Goal: Task Accomplishment & Management: Complete application form

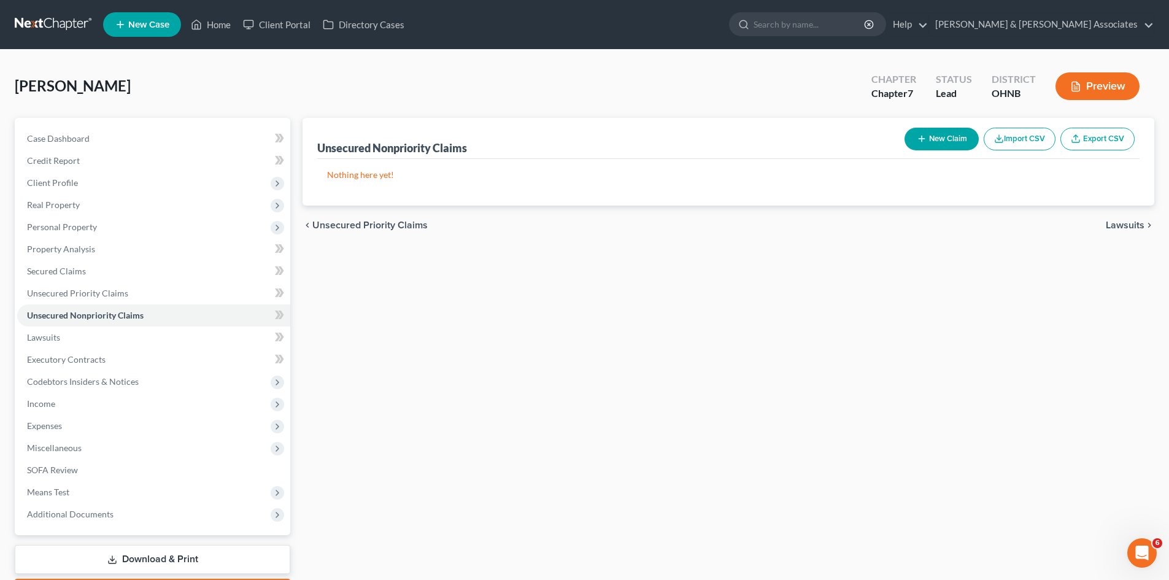
click at [17, 304] on link "Unsecured Nonpriority Claims" at bounding box center [153, 315] width 273 height 22
click at [54, 188] on span "Client Profile" at bounding box center [153, 183] width 273 height 22
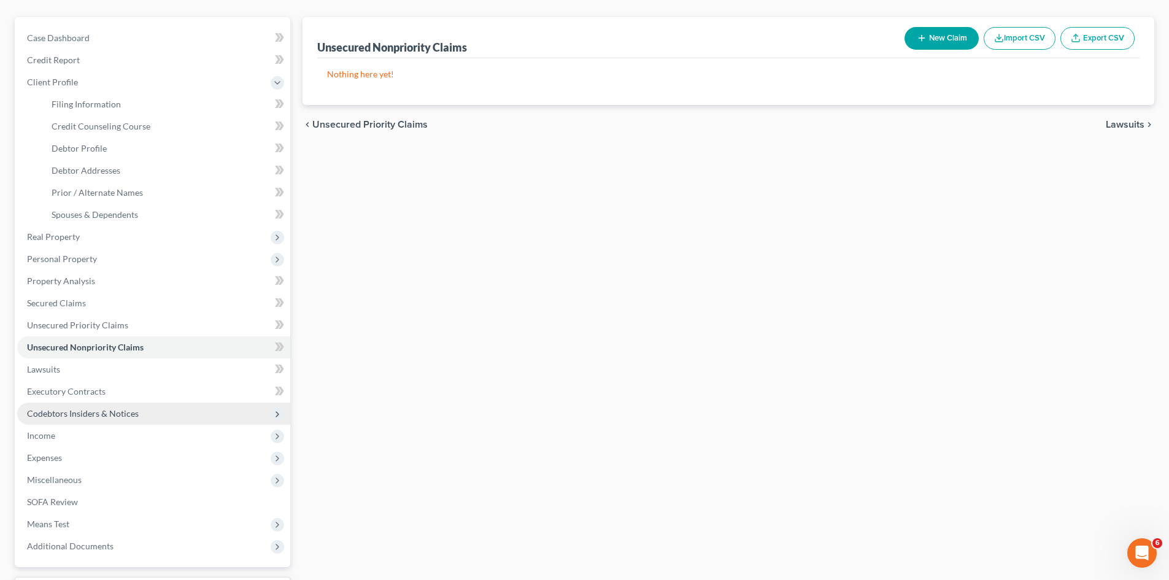
scroll to position [123, 0]
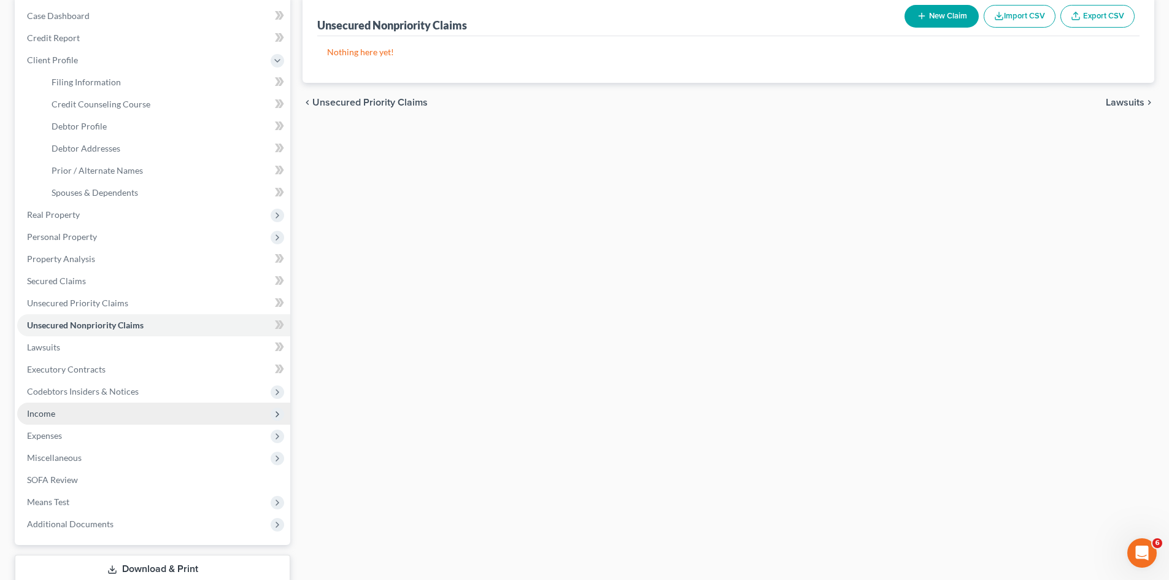
click at [91, 406] on span "Income" at bounding box center [153, 414] width 273 height 22
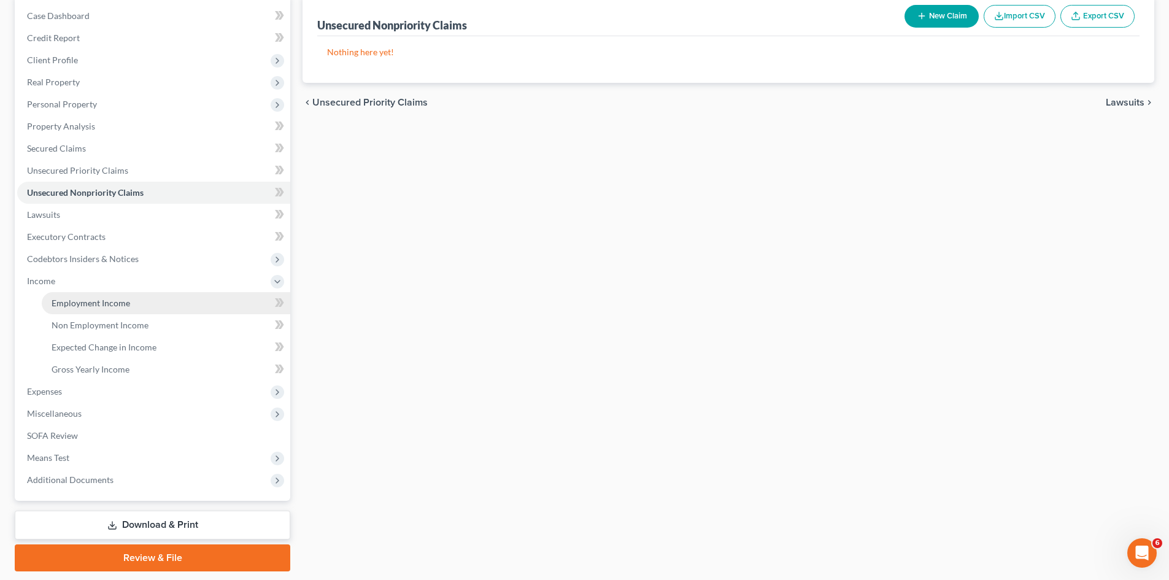
click at [89, 309] on link "Employment Income" at bounding box center [166, 303] width 249 height 22
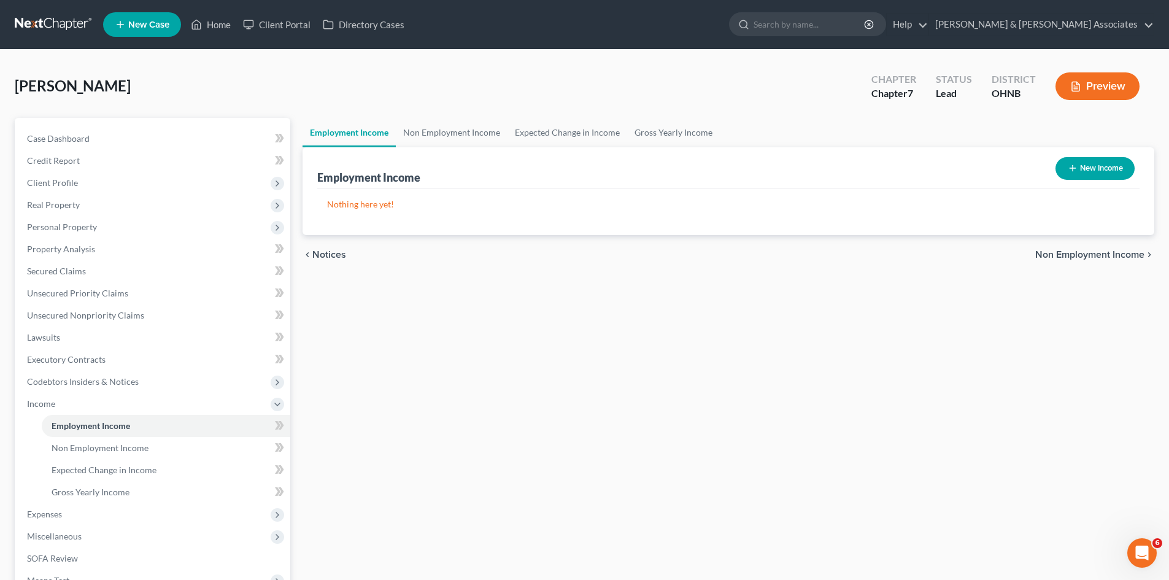
click at [1125, 174] on button "New Income" at bounding box center [1095, 168] width 79 height 23
select select "0"
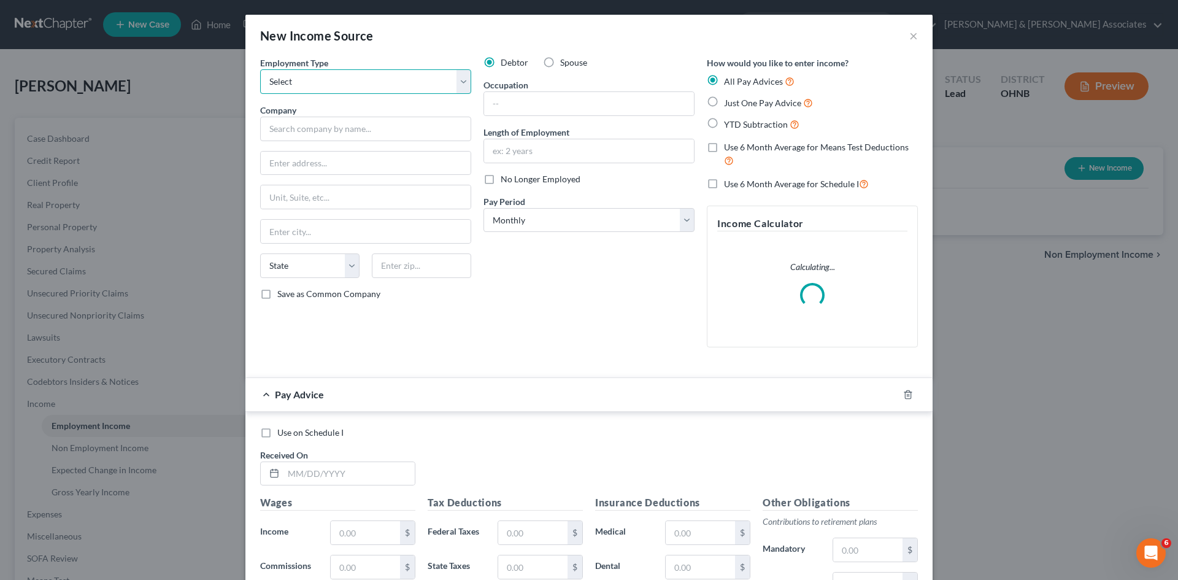
click at [350, 92] on select "Select Full or [DEMOGRAPHIC_DATA] Employment Self Employment" at bounding box center [365, 81] width 211 height 25
select select "0"
click at [260, 69] on select "Select Full or [DEMOGRAPHIC_DATA] Employment Self Employment" at bounding box center [365, 81] width 211 height 25
click at [355, 125] on input "text" at bounding box center [365, 129] width 211 height 25
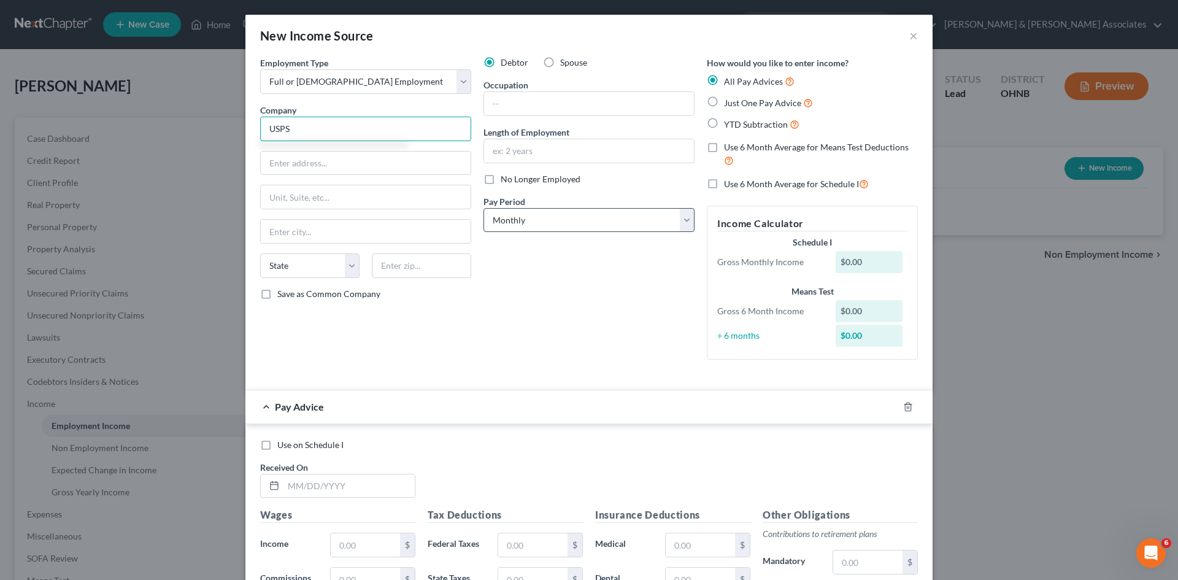
type input "USPS"
click at [591, 218] on select "Select Monthly Twice Monthly Every Other Week Weekly" at bounding box center [589, 220] width 211 height 25
select select "2"
click at [484, 208] on select "Select Monthly Twice Monthly Every Other Week Weekly" at bounding box center [589, 220] width 211 height 25
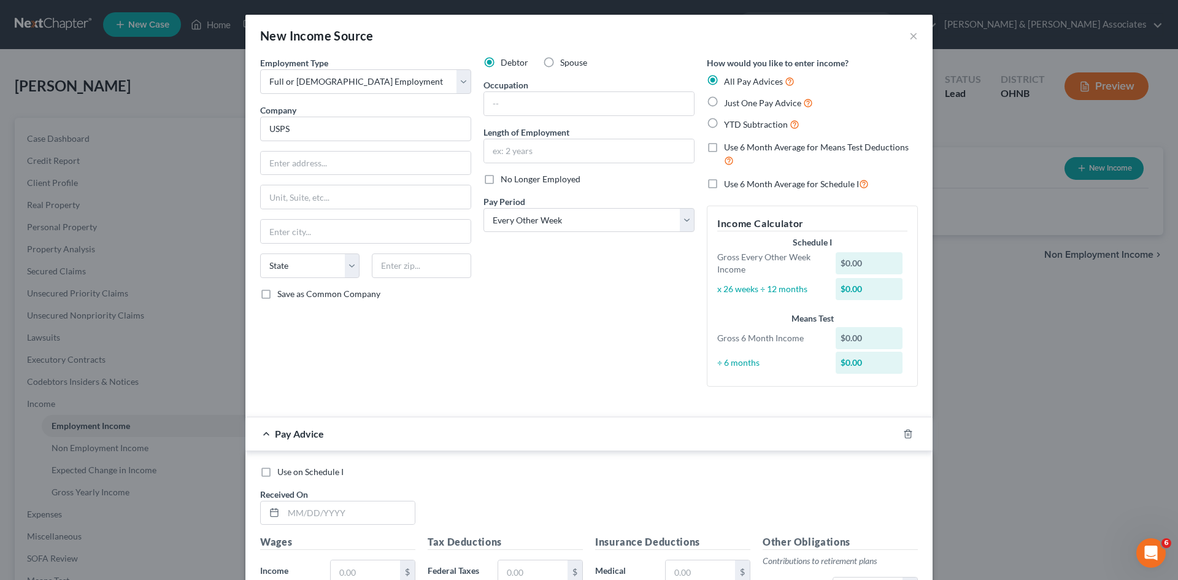
click at [724, 123] on label "YTD Subtraction" at bounding box center [761, 124] width 75 height 14
click at [729, 123] on input "YTD Subtraction" at bounding box center [733, 121] width 8 height 8
radio input "true"
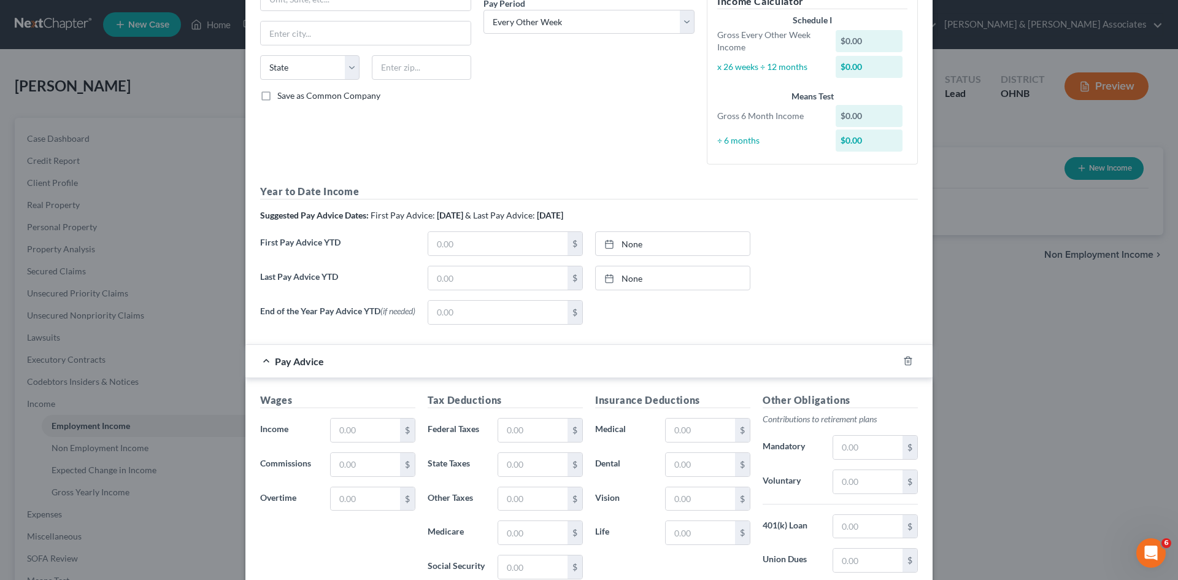
scroll to position [245, 0]
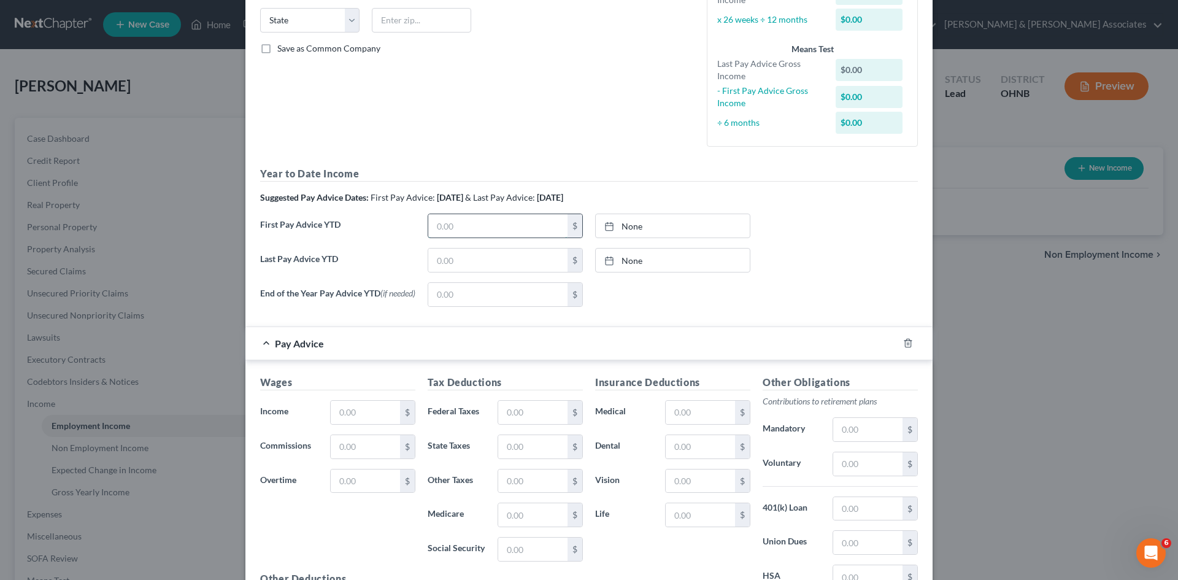
click at [441, 223] on input "text" at bounding box center [497, 225] width 139 height 23
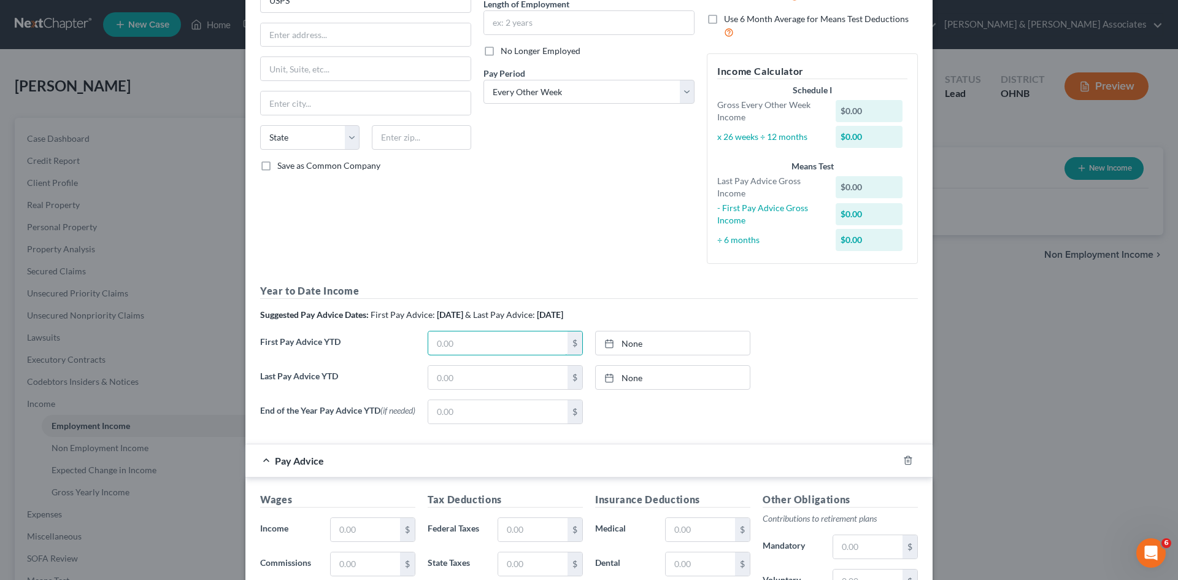
scroll to position [0, 0]
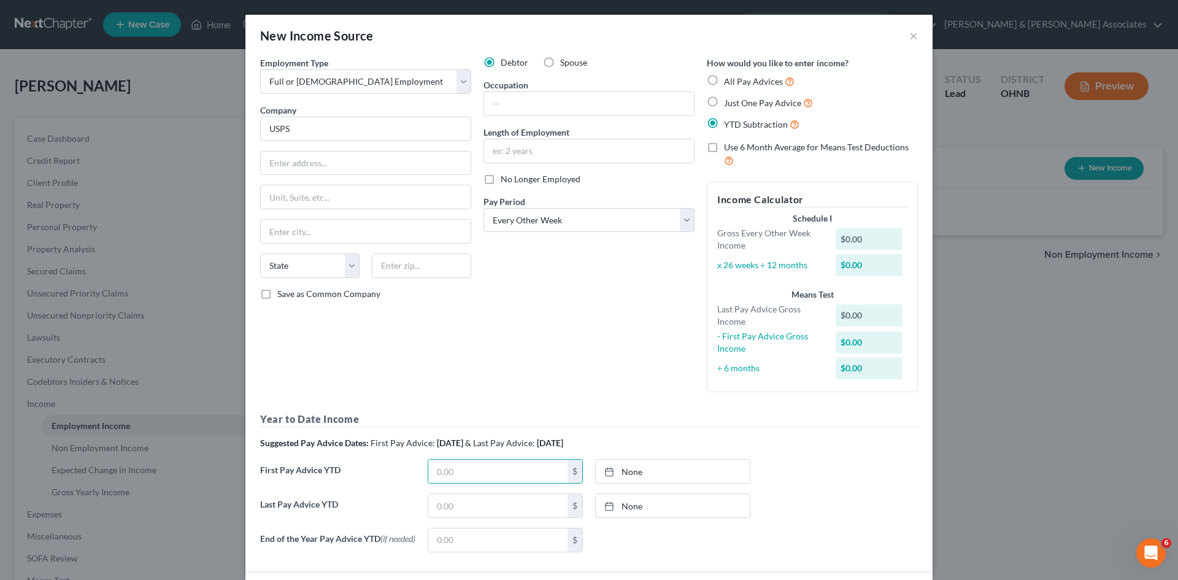
click at [724, 79] on label "All Pay Advices" at bounding box center [759, 81] width 71 height 14
click at [729, 79] on input "All Pay Advices" at bounding box center [733, 78] width 8 height 8
radio input "true"
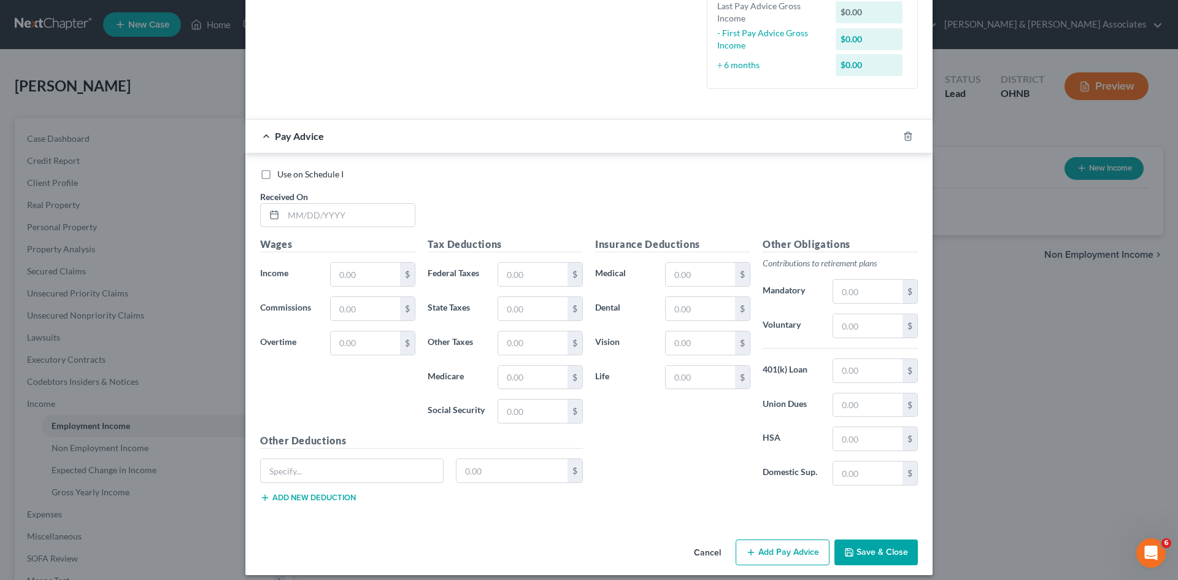
scroll to position [337, 0]
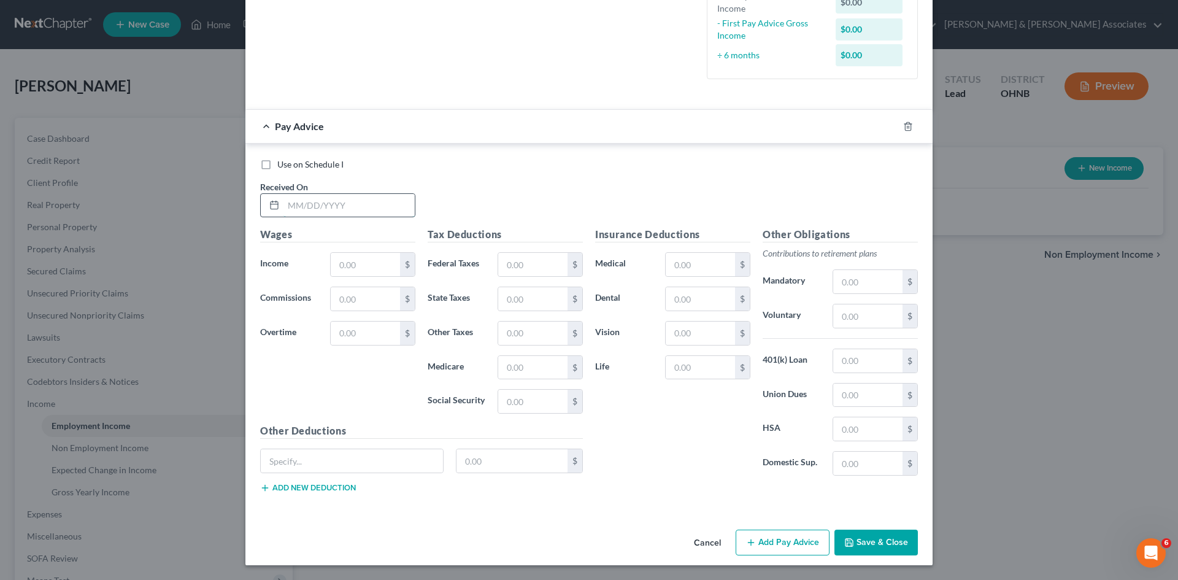
drag, startPoint x: 309, startPoint y: 208, endPoint x: 328, endPoint y: 210, distance: 18.5
click at [309, 194] on input "text" at bounding box center [349, 205] width 131 height 23
type input "[DATE]"
click at [343, 247] on div "Wages Income * $ Commissions $ Overtime $" at bounding box center [338, 325] width 168 height 196
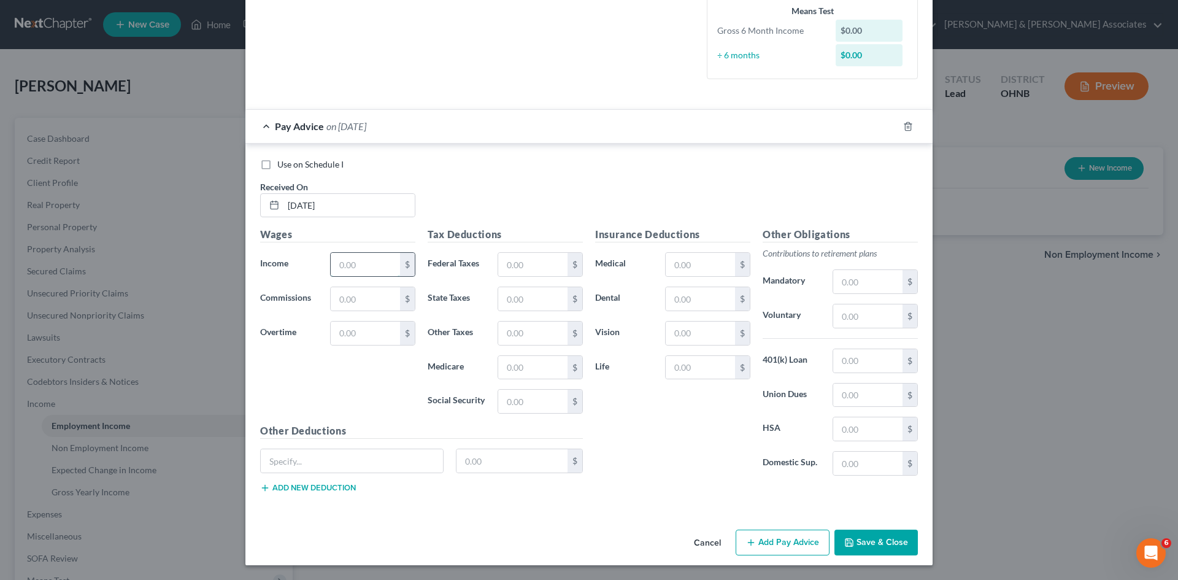
click at [343, 258] on input "text" at bounding box center [365, 264] width 69 height 23
type input "1,596.43"
drag, startPoint x: 516, startPoint y: 269, endPoint x: 520, endPoint y: 250, distance: 19.4
click at [517, 267] on input "text" at bounding box center [532, 264] width 69 height 23
click at [520, 263] on input "text" at bounding box center [532, 264] width 69 height 23
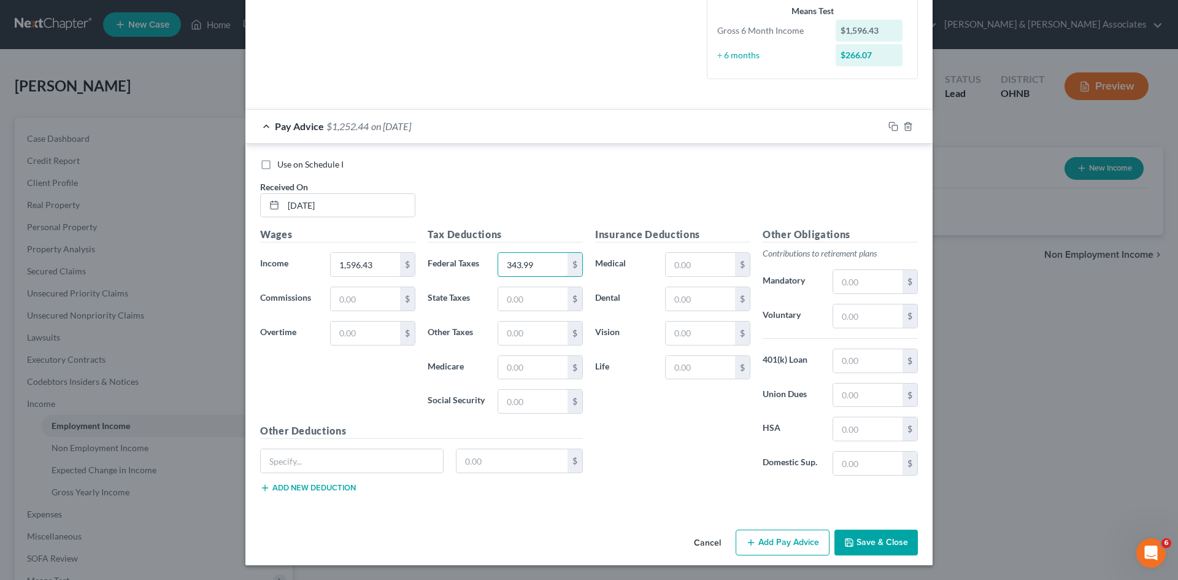
type input "343.99"
click at [522, 483] on div "Other Deductions $ Add new deduction" at bounding box center [421, 462] width 335 height 79
click at [751, 542] on line "button" at bounding box center [751, 542] width 0 height 6
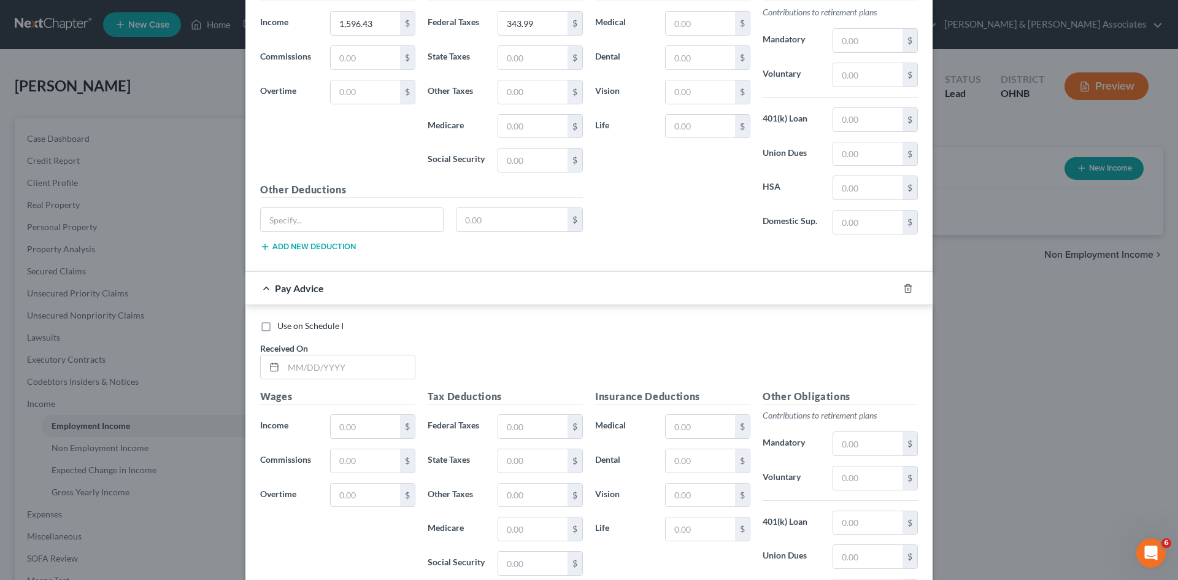
scroll to position [553, 0]
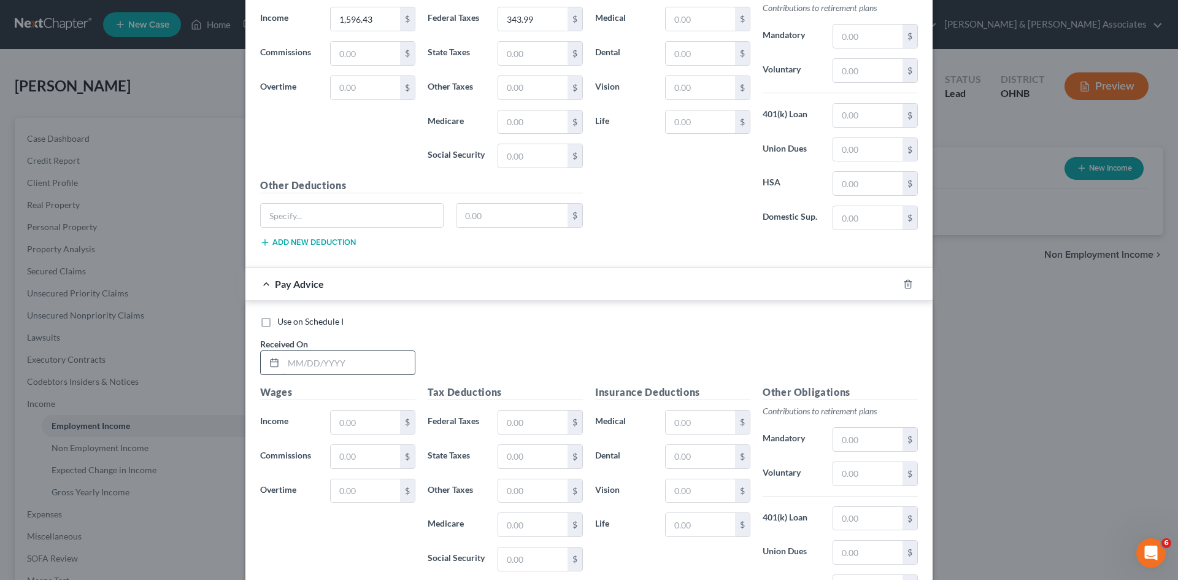
click at [299, 360] on input "text" at bounding box center [349, 362] width 131 height 23
type input "[DATE]"
click at [357, 430] on input "text" at bounding box center [365, 422] width 69 height 23
type input "1,493.81"
click at [523, 415] on input "text" at bounding box center [532, 422] width 69 height 23
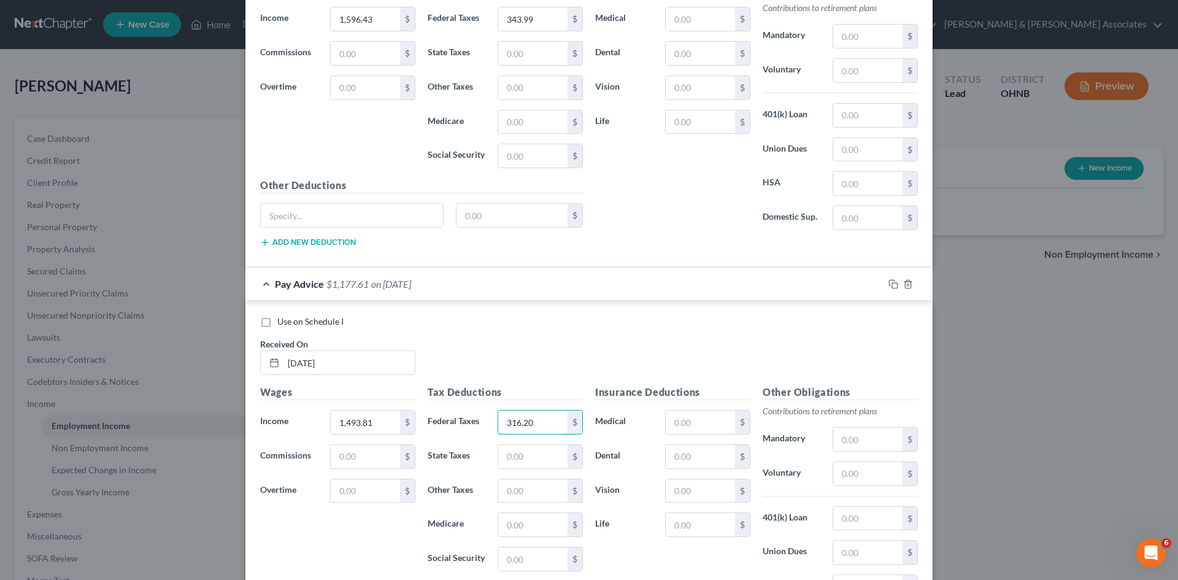
type input "316.20"
click at [530, 333] on div "Use on Schedule I Received On * [DATE]" at bounding box center [589, 349] width 670 height 69
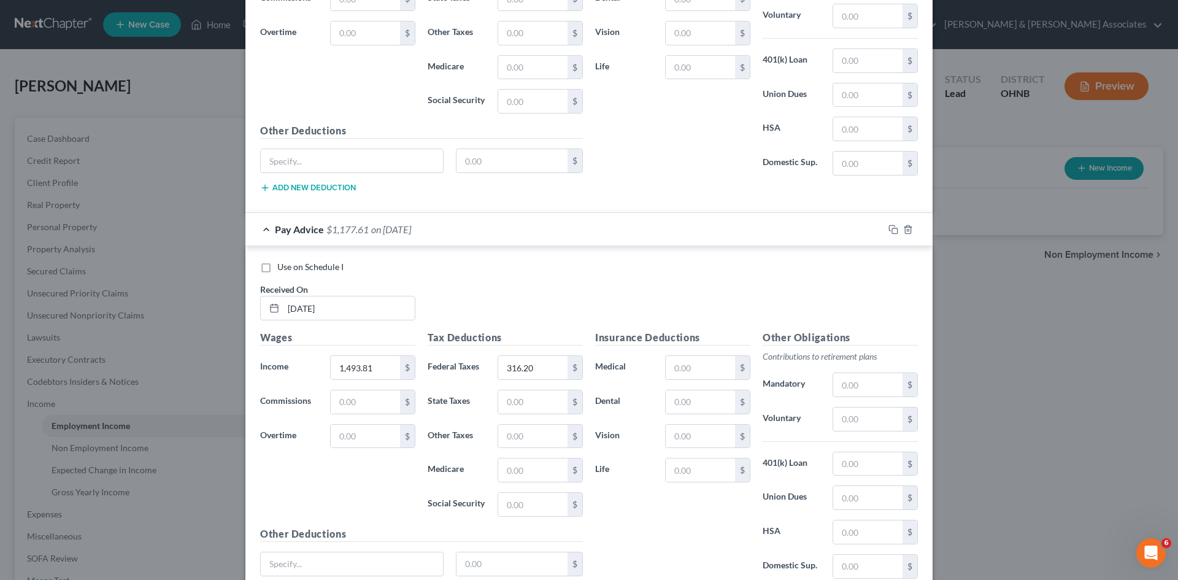
scroll to position [710, 0]
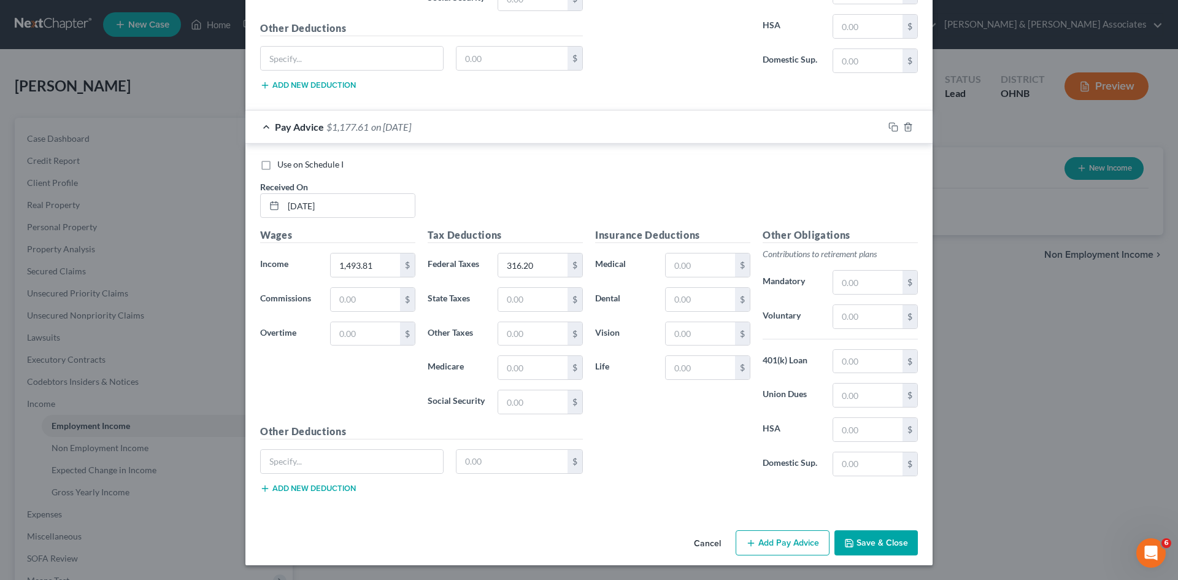
drag, startPoint x: 756, startPoint y: 538, endPoint x: 541, endPoint y: 447, distance: 233.2
click at [755, 538] on button "Add Pay Advice" at bounding box center [783, 543] width 94 height 26
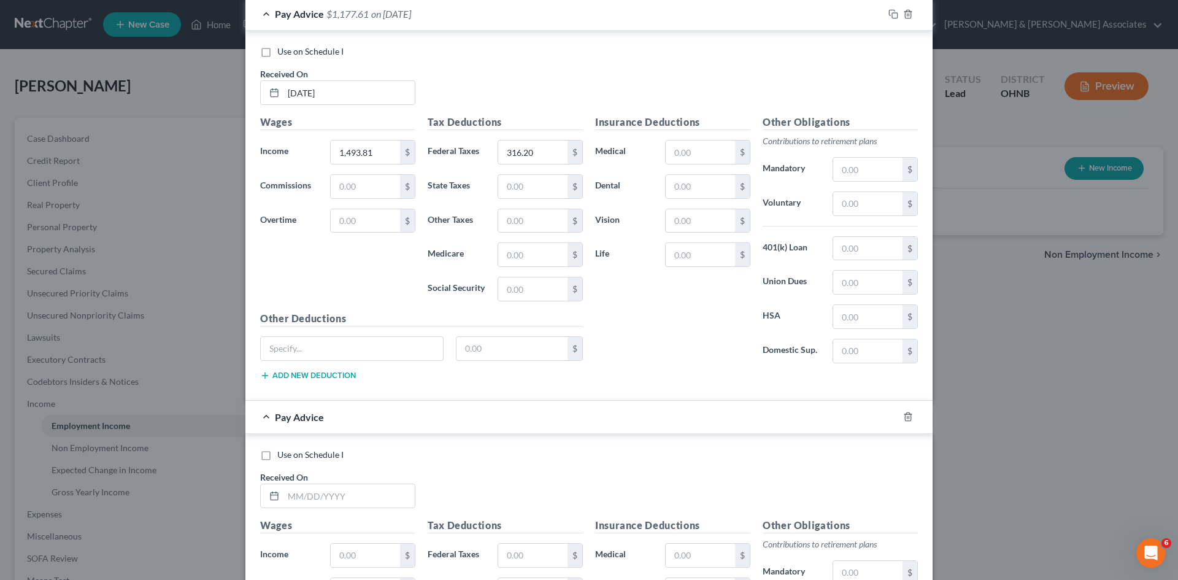
scroll to position [1017, 0]
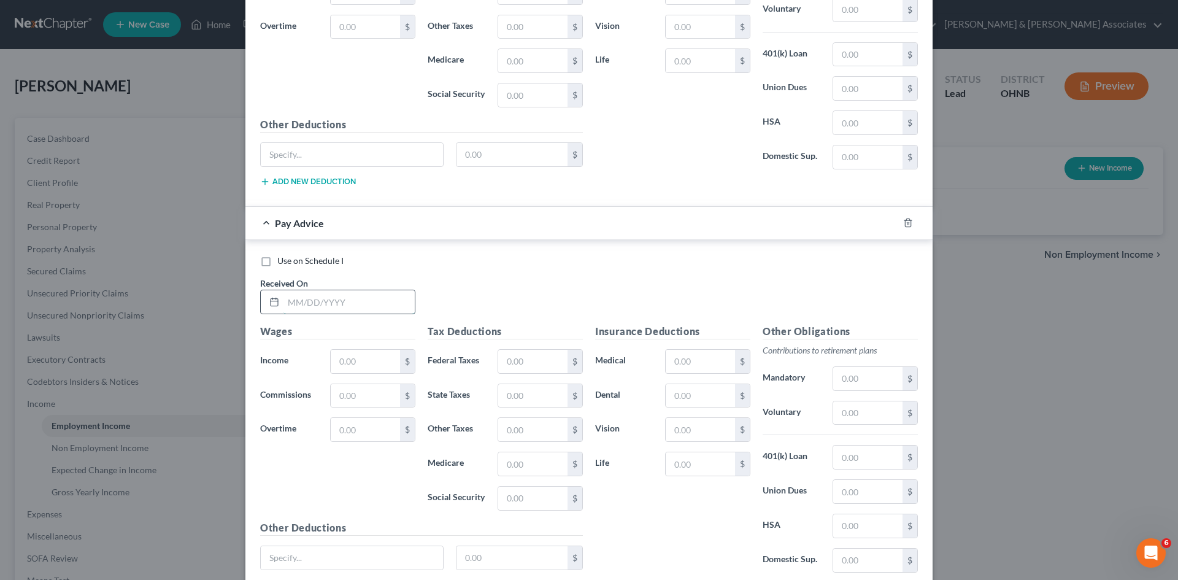
click at [316, 301] on input "text" at bounding box center [349, 301] width 131 height 23
type input "[DATE]"
click at [347, 368] on input "text" at bounding box center [365, 361] width 69 height 23
type input "1,742.80"
click at [520, 364] on input "text" at bounding box center [532, 361] width 69 height 23
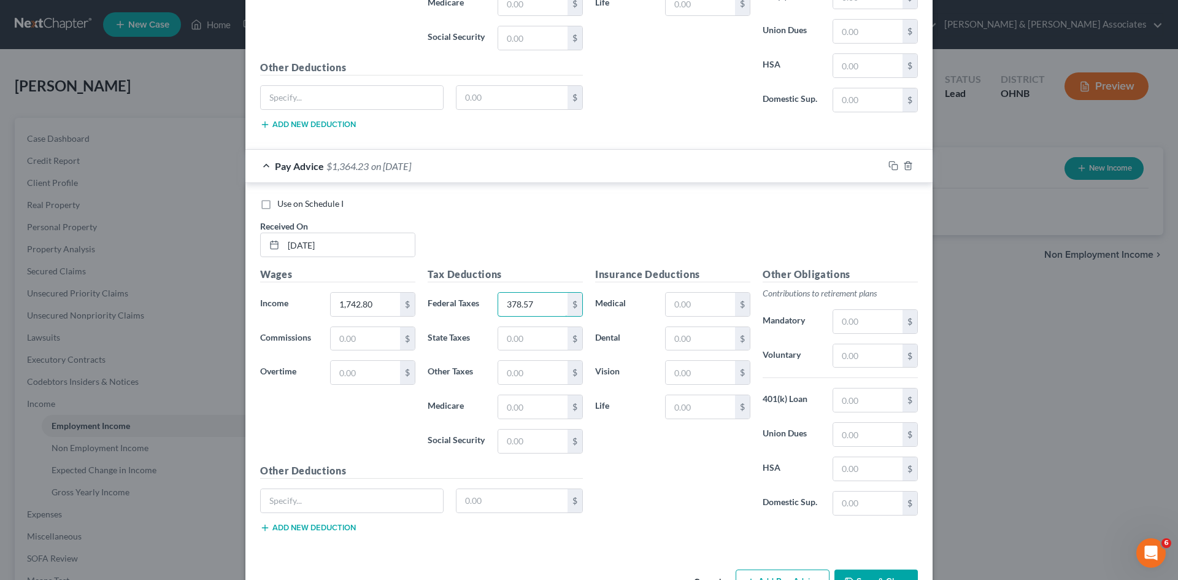
scroll to position [1113, 0]
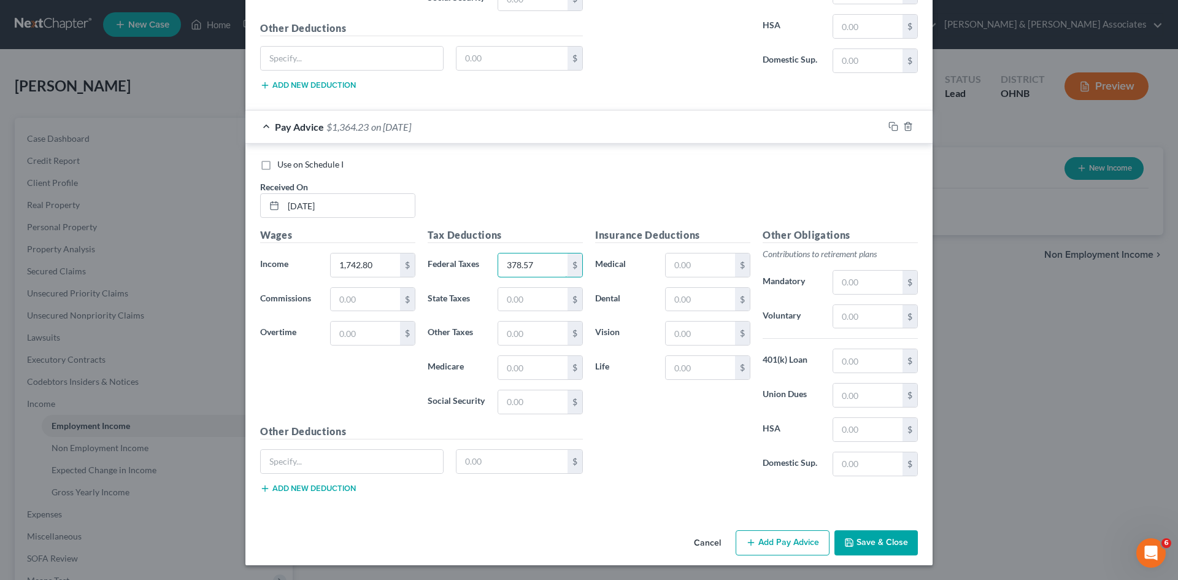
type input "378.57"
click at [746, 544] on icon "button" at bounding box center [751, 543] width 10 height 10
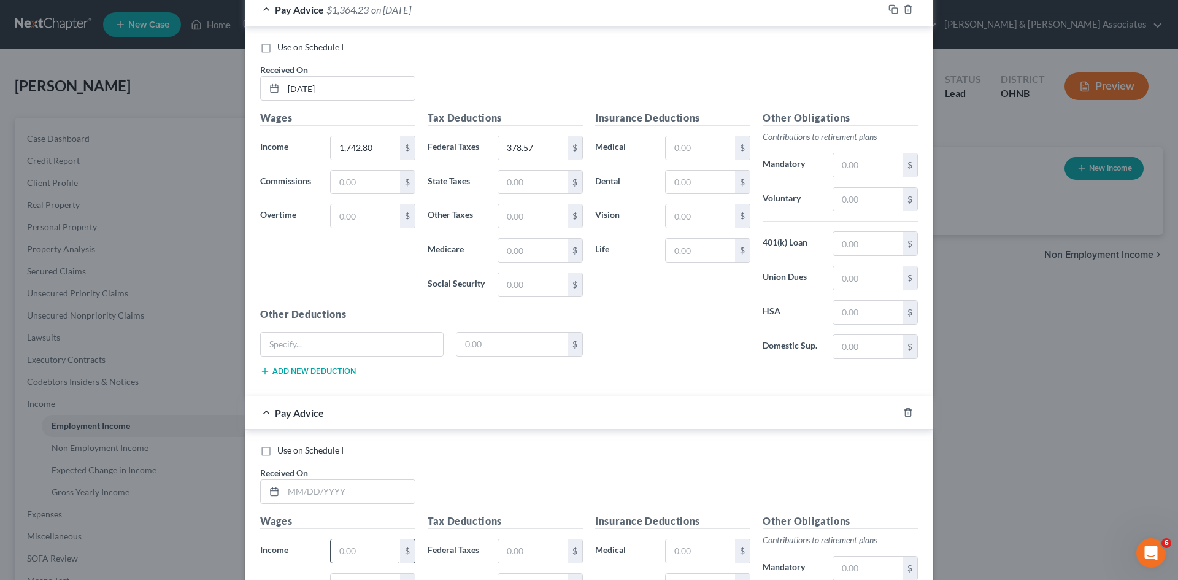
scroll to position [1420, 0]
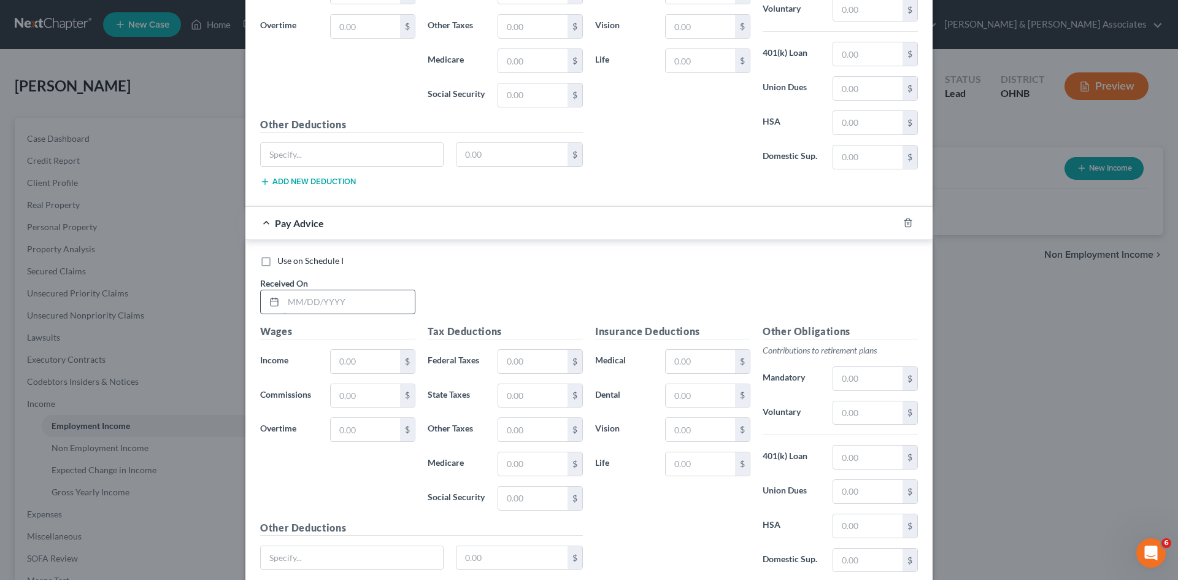
click at [292, 297] on input "text" at bounding box center [349, 301] width 131 height 23
type input "[DATE]"
click at [373, 366] on input "text" at bounding box center [365, 361] width 69 height 23
type input "1,838.56"
click at [513, 363] on input "text" at bounding box center [532, 361] width 69 height 23
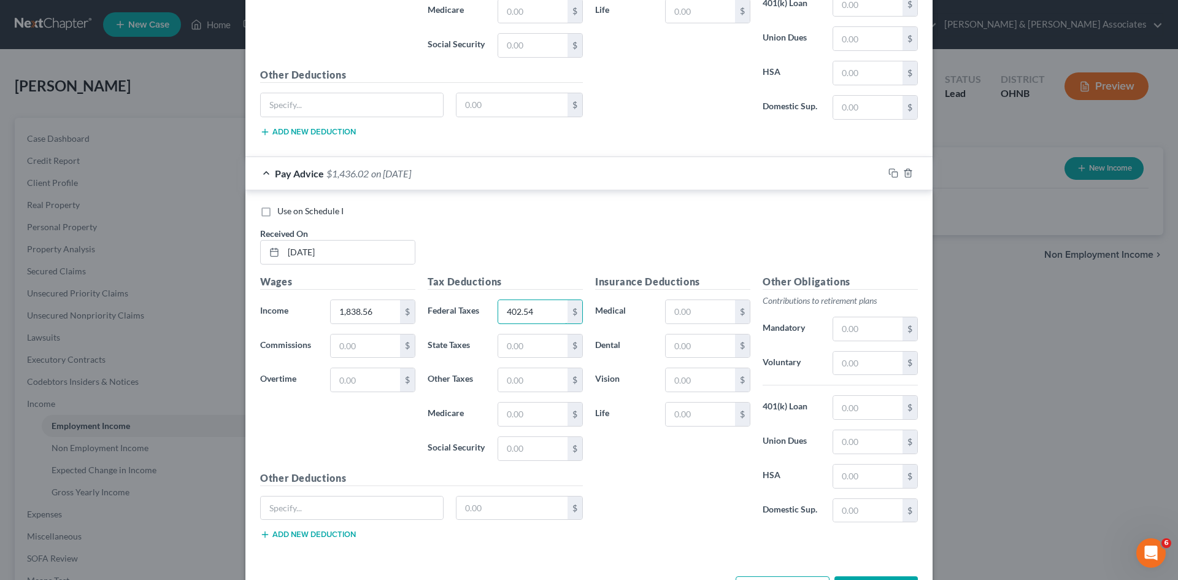
scroll to position [1517, 0]
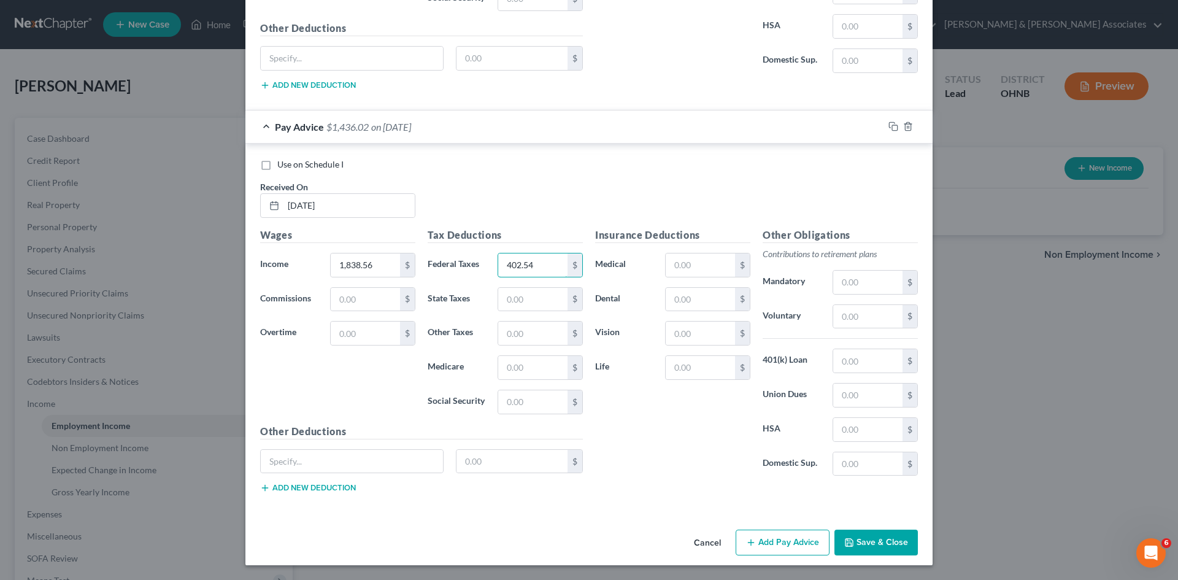
type input "402.54"
click at [772, 544] on button "Add Pay Advice" at bounding box center [783, 543] width 94 height 26
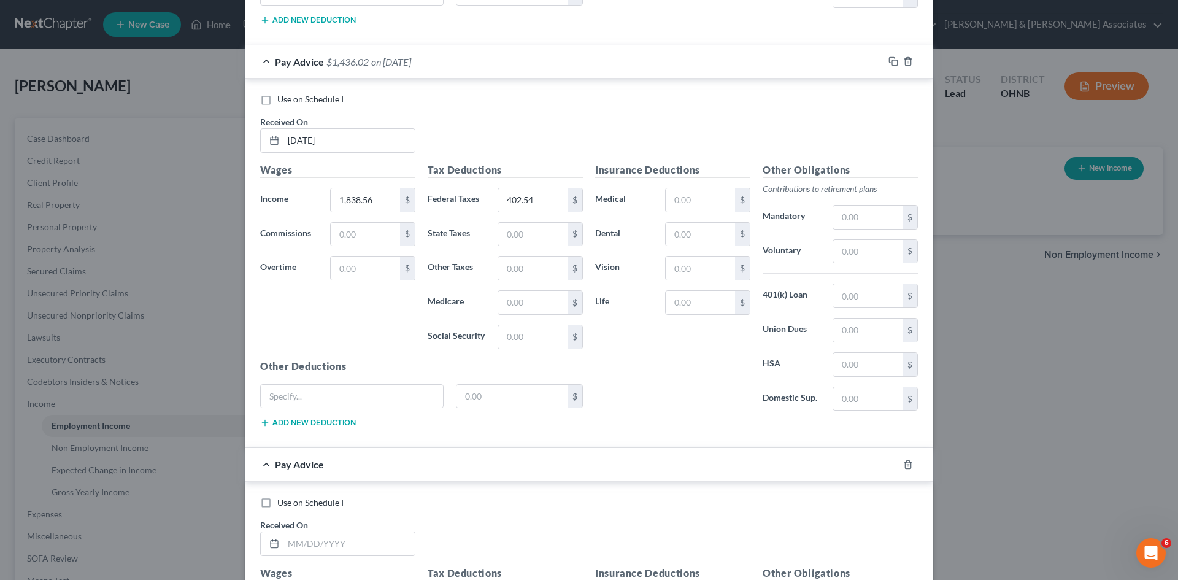
scroll to position [1701, 0]
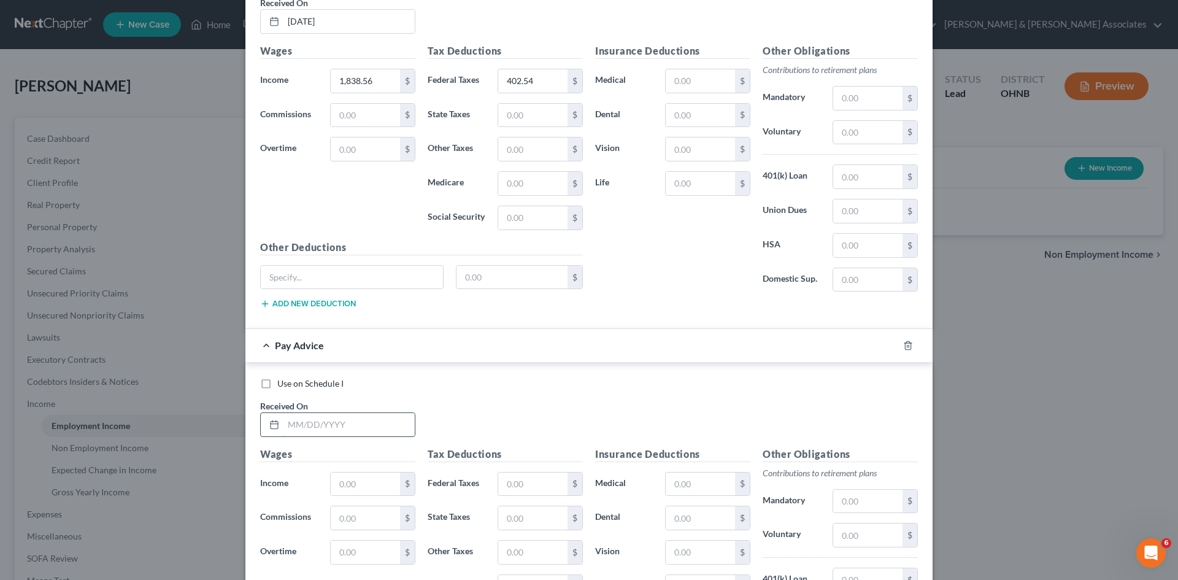
click at [341, 424] on input "text" at bounding box center [349, 424] width 131 height 23
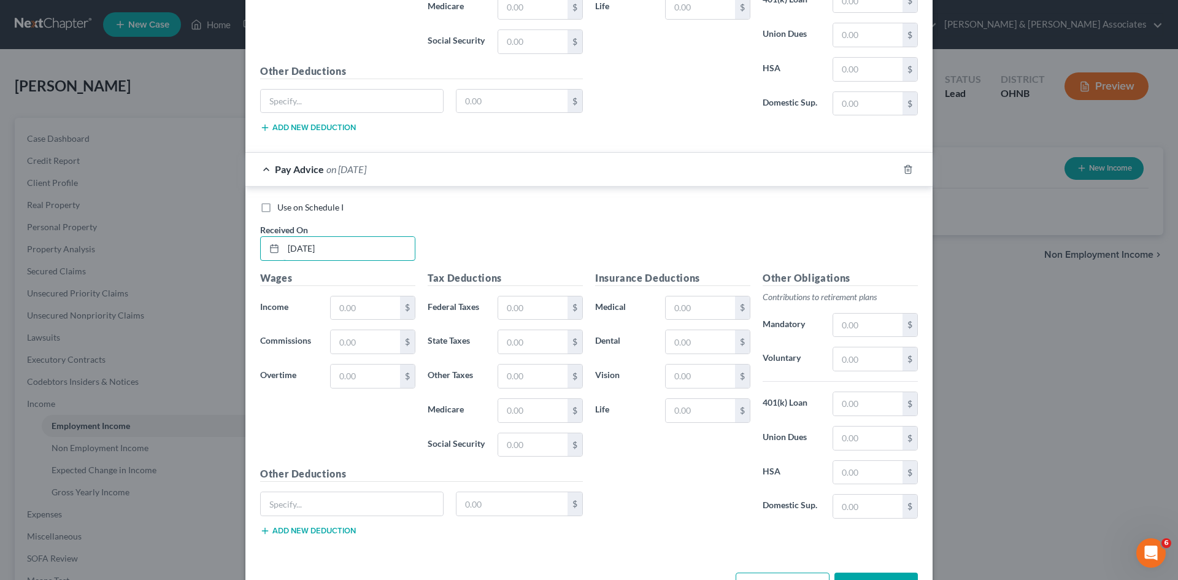
scroll to position [1885, 0]
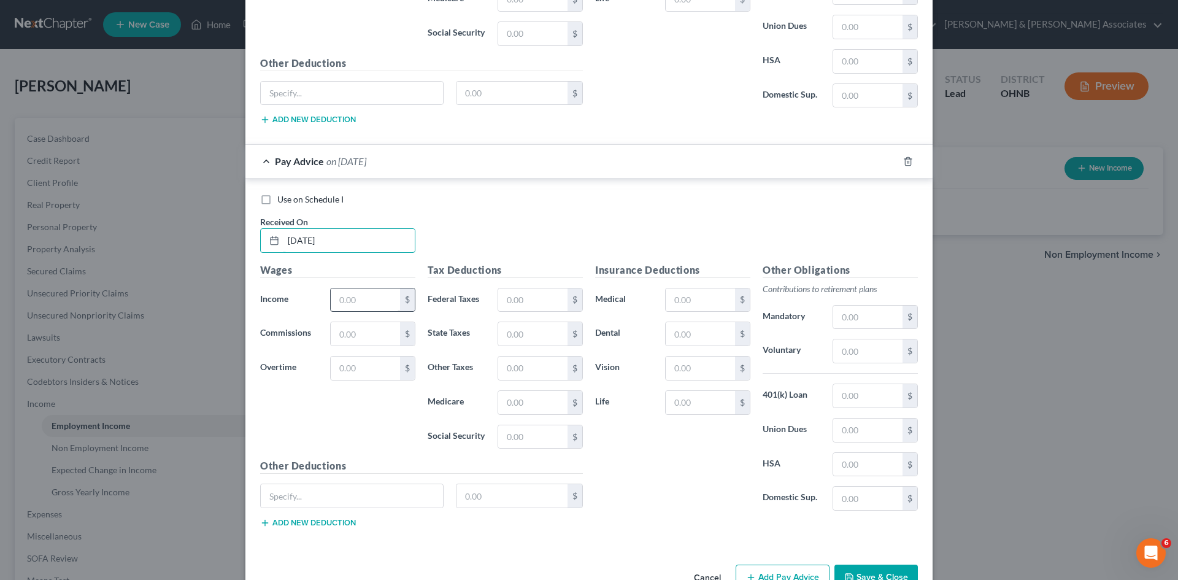
type input "[DATE]"
click at [348, 298] on input "text" at bounding box center [365, 299] width 69 height 23
type input "1,518.41"
click at [523, 299] on input "text" at bounding box center [532, 299] width 69 height 23
type input "322.38"
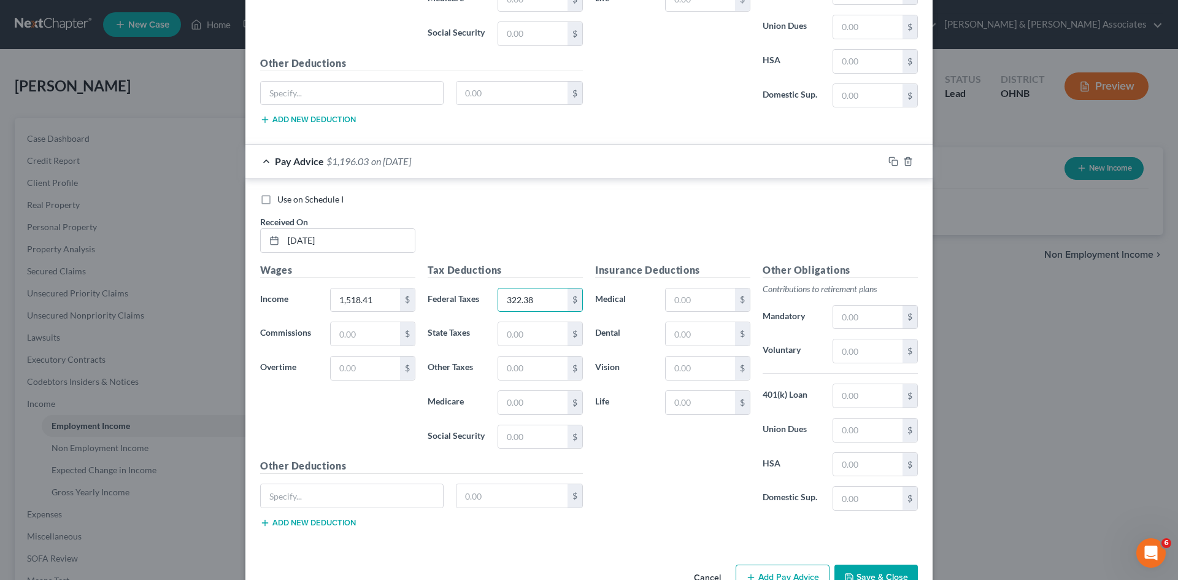
click at [533, 179] on div "Use on Schedule I Received On * [DATE] Wages Income * 1,518.41 $ Commissions $ …" at bounding box center [588, 363] width 687 height 369
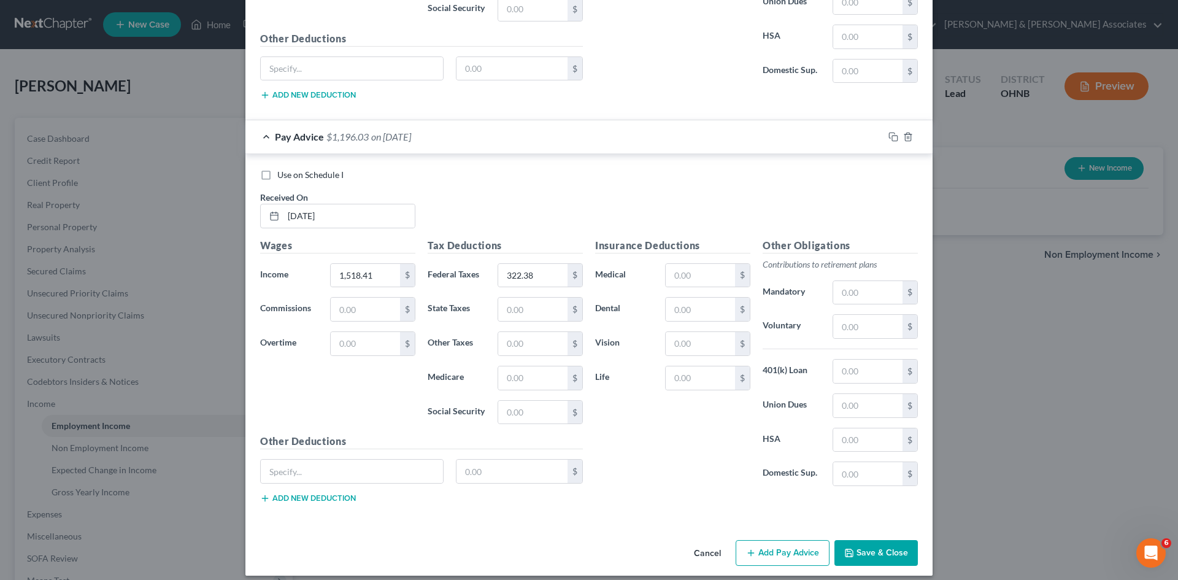
scroll to position [1920, 0]
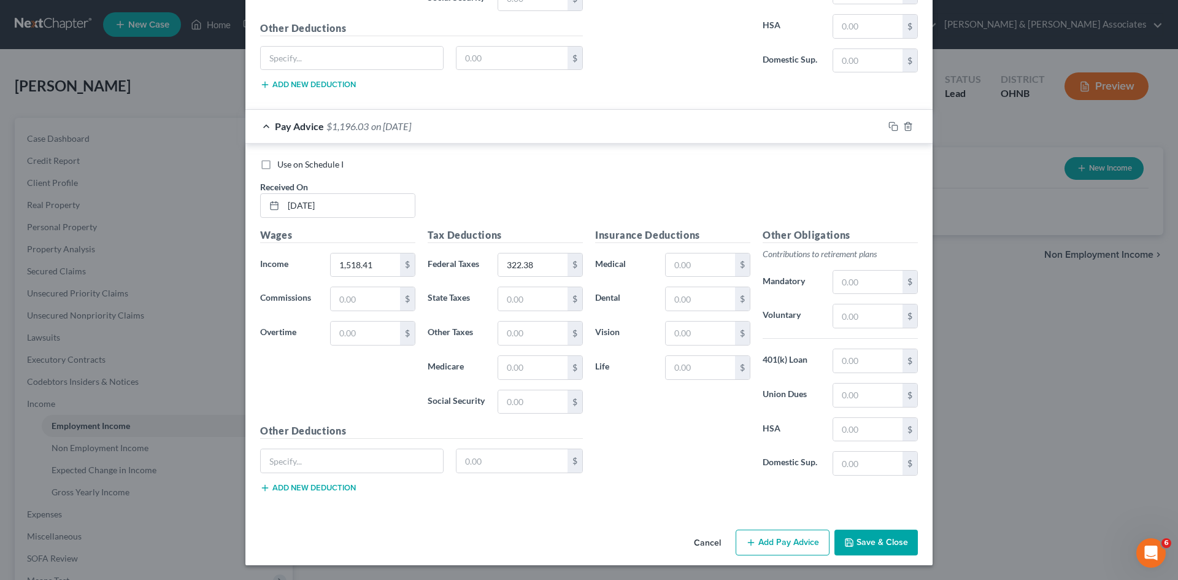
click at [759, 548] on button "Add Pay Advice" at bounding box center [783, 543] width 94 height 26
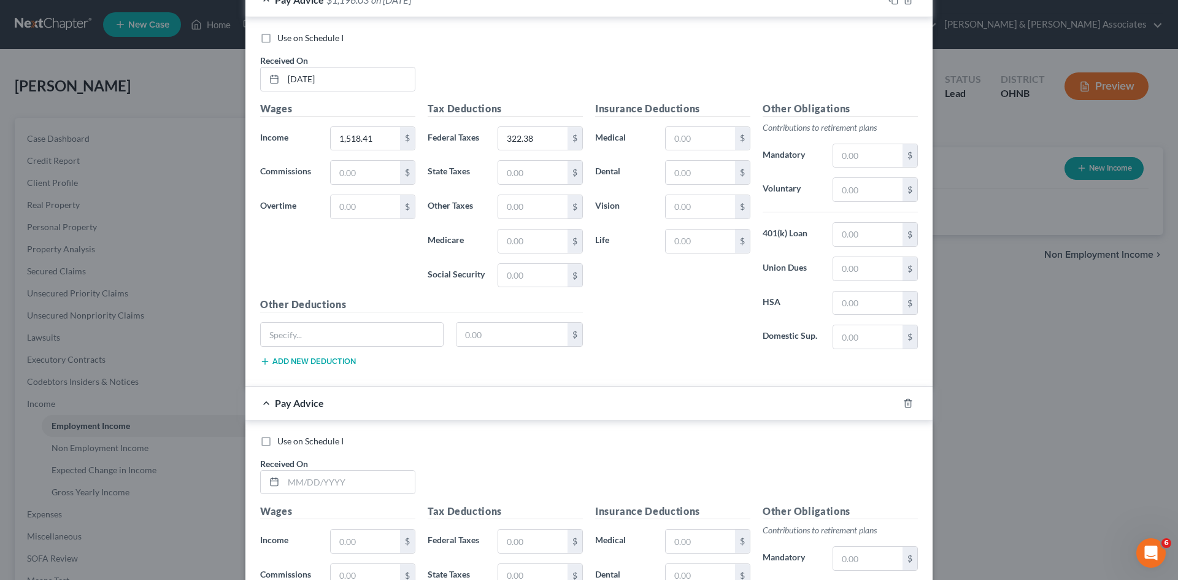
scroll to position [2288, 0]
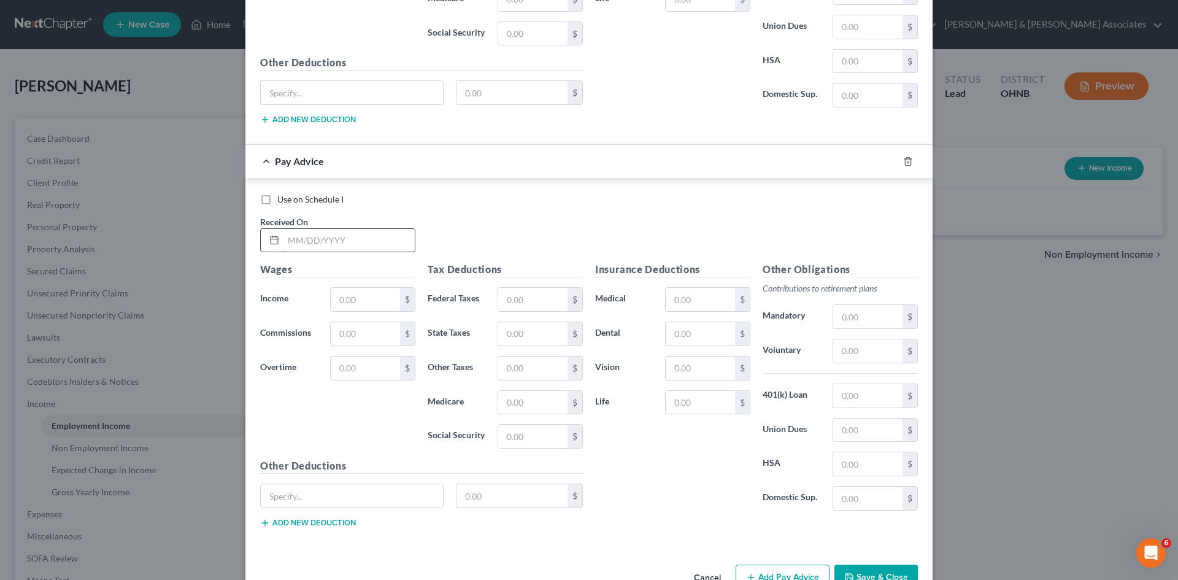
click at [284, 240] on input "text" at bounding box center [349, 240] width 131 height 23
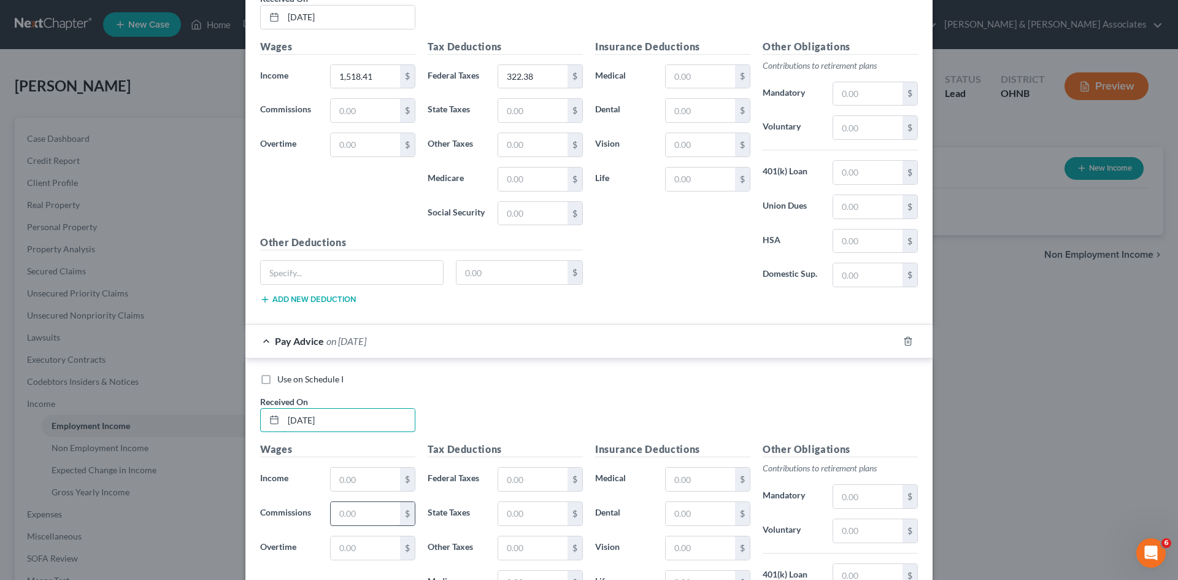
scroll to position [2227, 0]
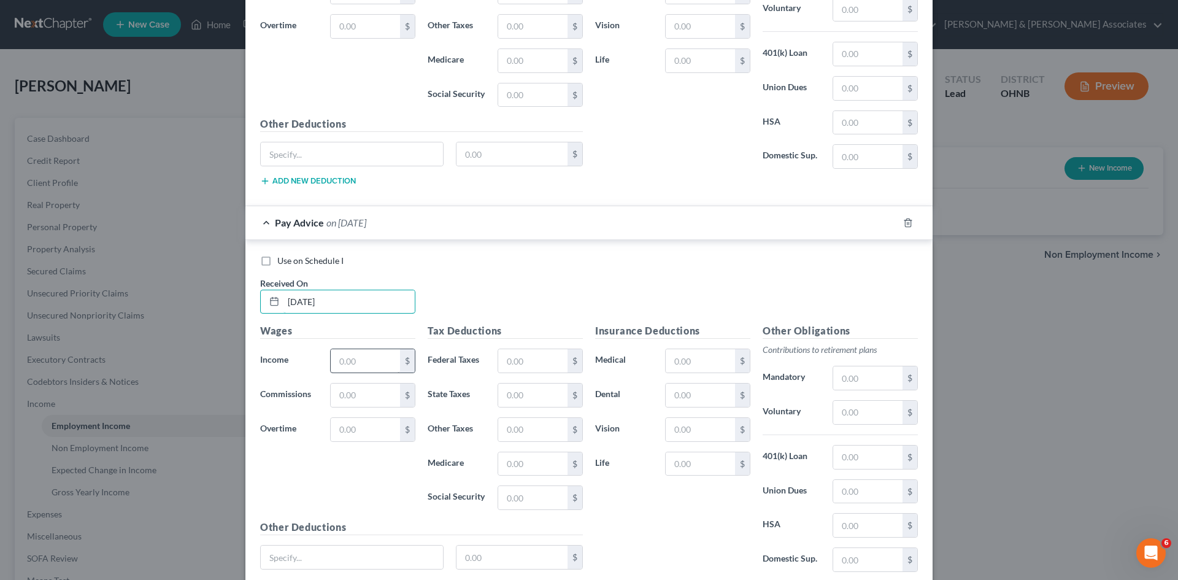
type input "[DATE]"
click at [354, 364] on input "text" at bounding box center [365, 360] width 69 height 23
type input "1,398.54"
drag, startPoint x: 538, startPoint y: 366, endPoint x: 537, endPoint y: 360, distance: 6.2
click at [543, 362] on input "text" at bounding box center [532, 360] width 69 height 23
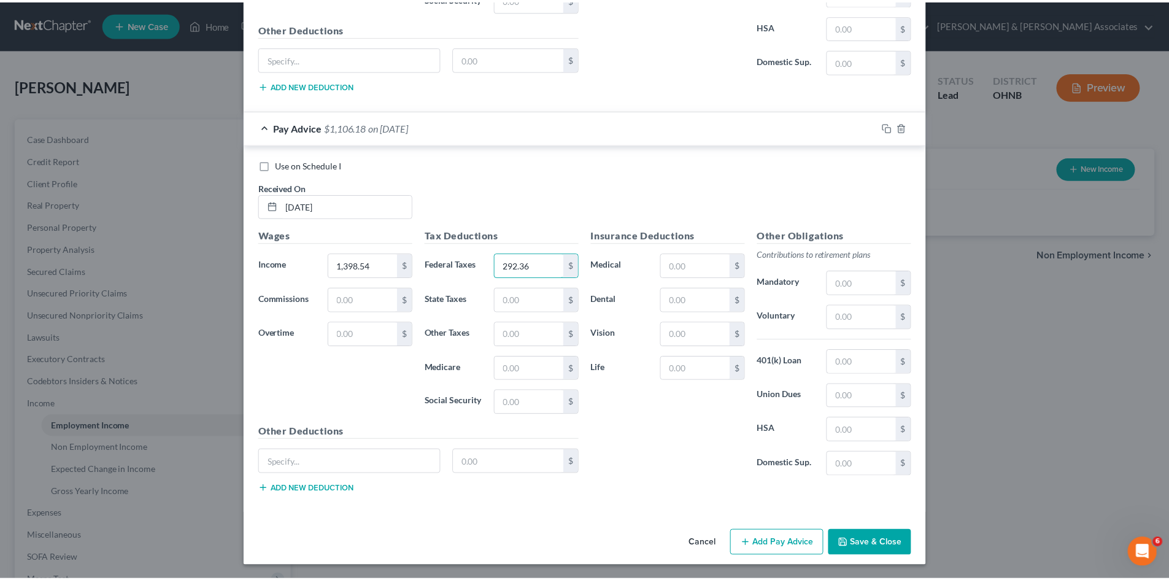
scroll to position [2323, 0]
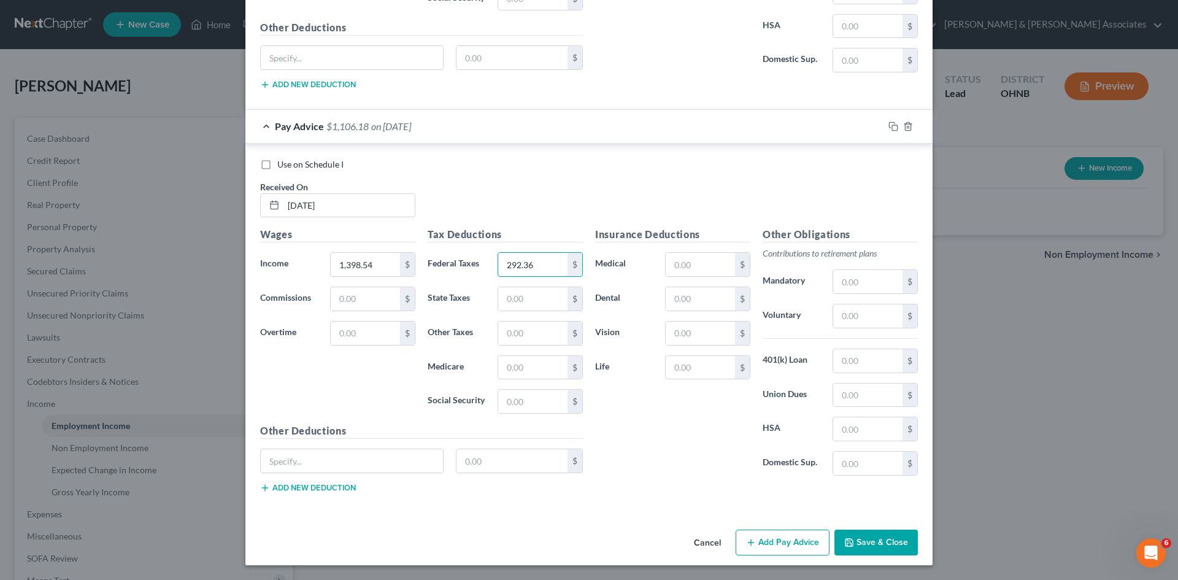
type input "292.36"
click at [868, 542] on button "Save & Close" at bounding box center [876, 543] width 83 height 26
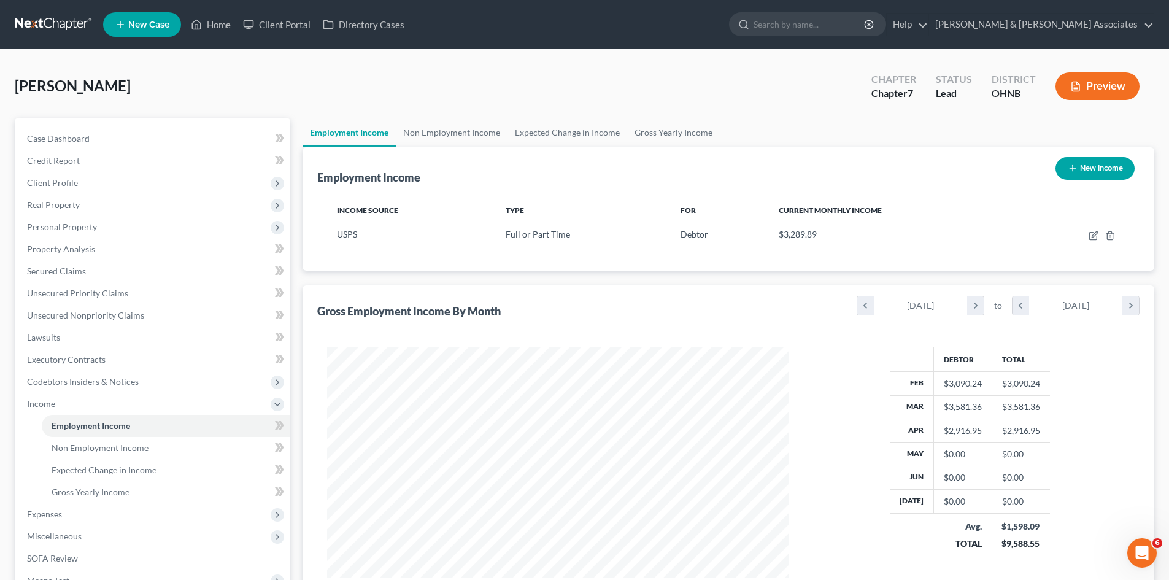
scroll to position [229, 482]
